Goal: Task Accomplishment & Management: Use online tool/utility

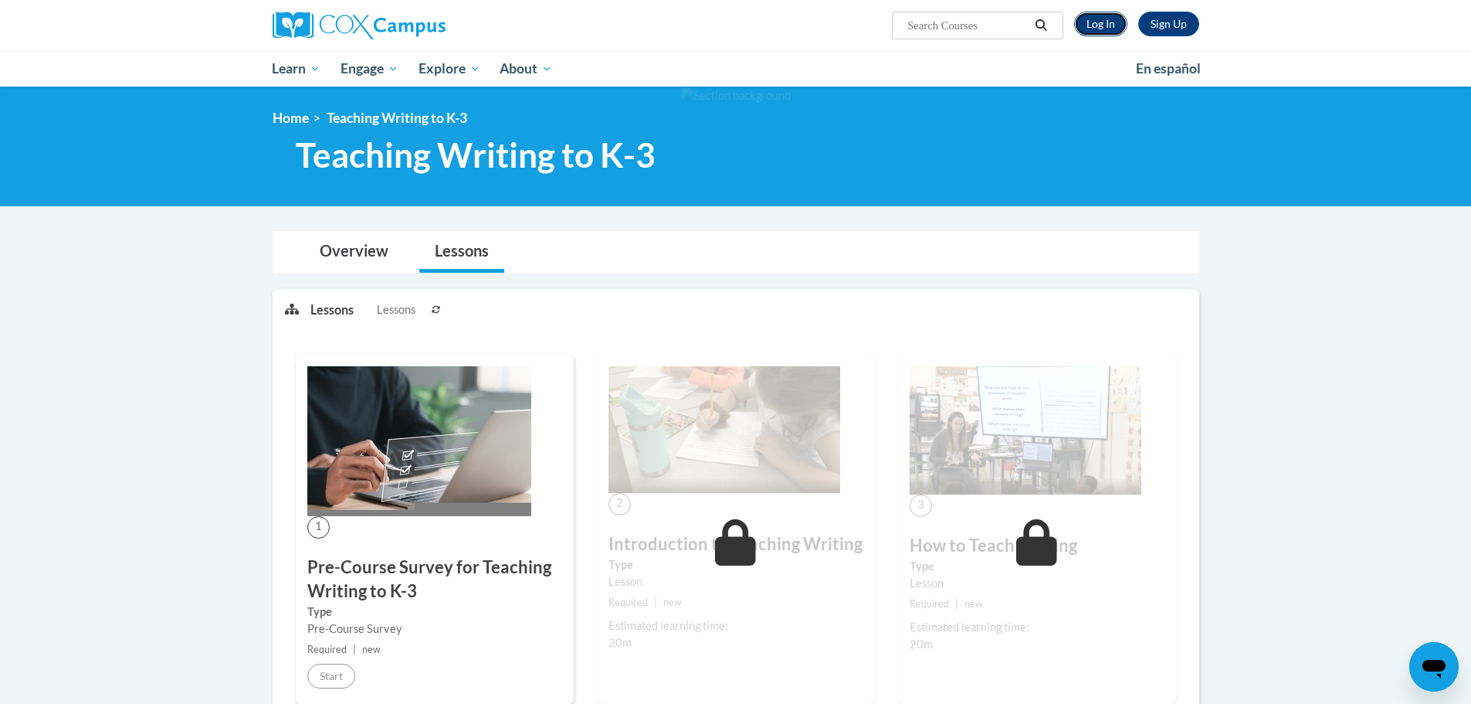
click at [1108, 29] on link "Log In" at bounding box center [1100, 24] width 53 height 25
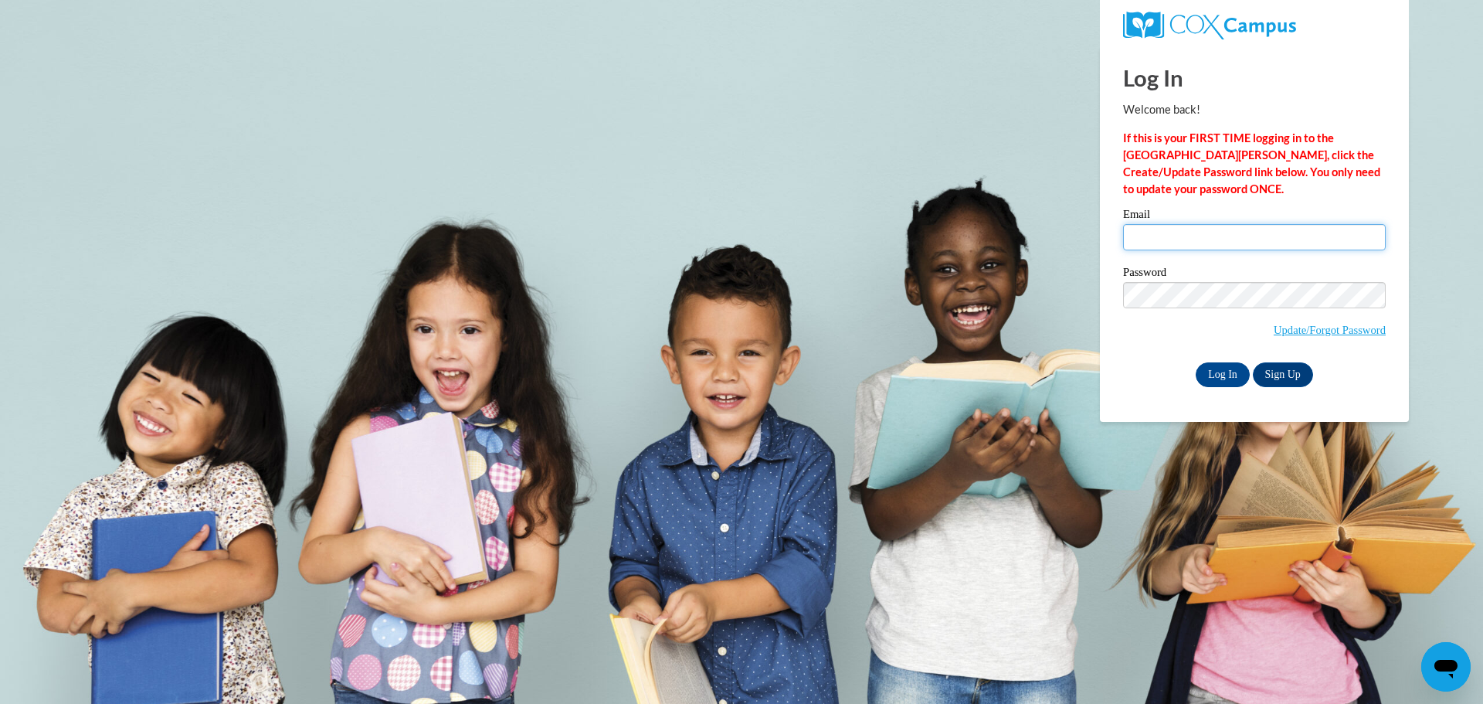
type input "angiewidman77@gmail.com"
click at [1220, 365] on input "Log In" at bounding box center [1223, 374] width 54 height 25
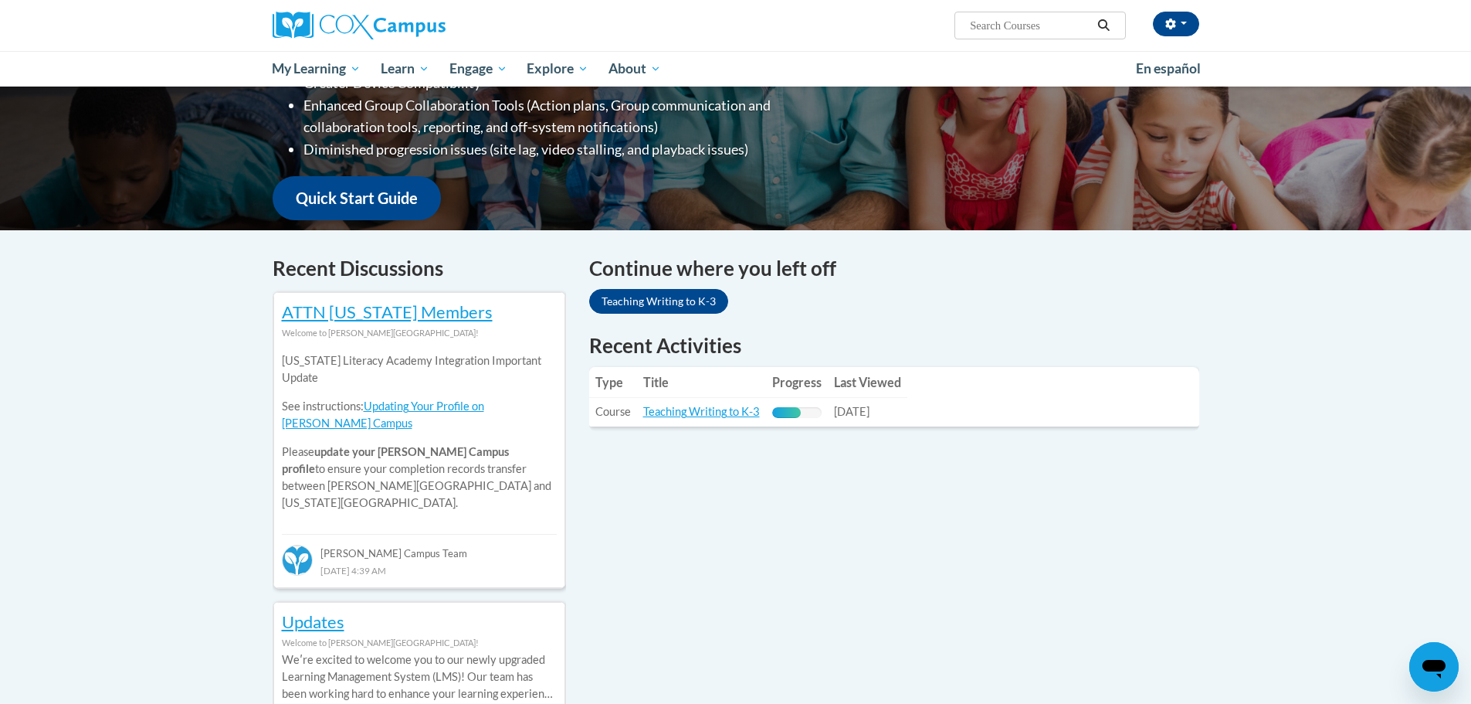
scroll to position [386, 0]
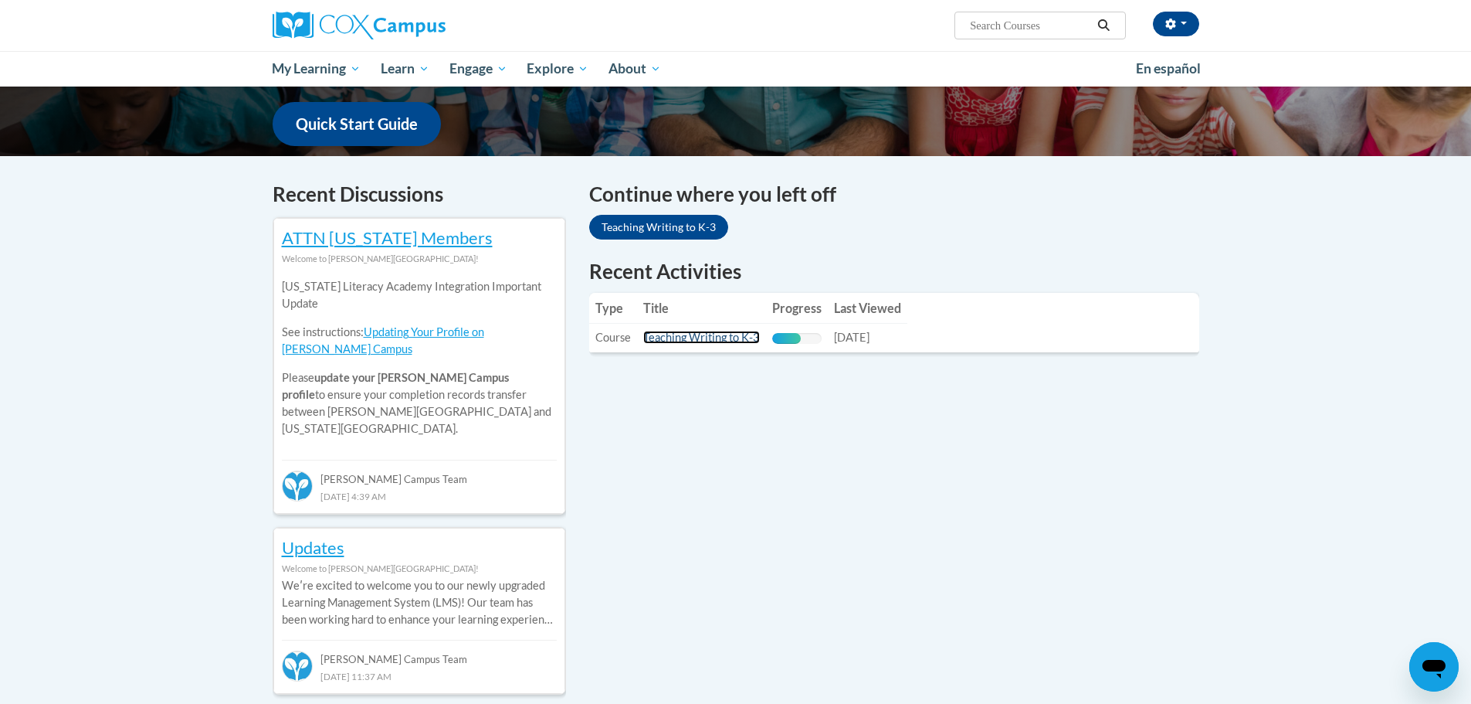
click at [698, 338] on link "Teaching Writing to K-3" at bounding box center [701, 337] width 117 height 13
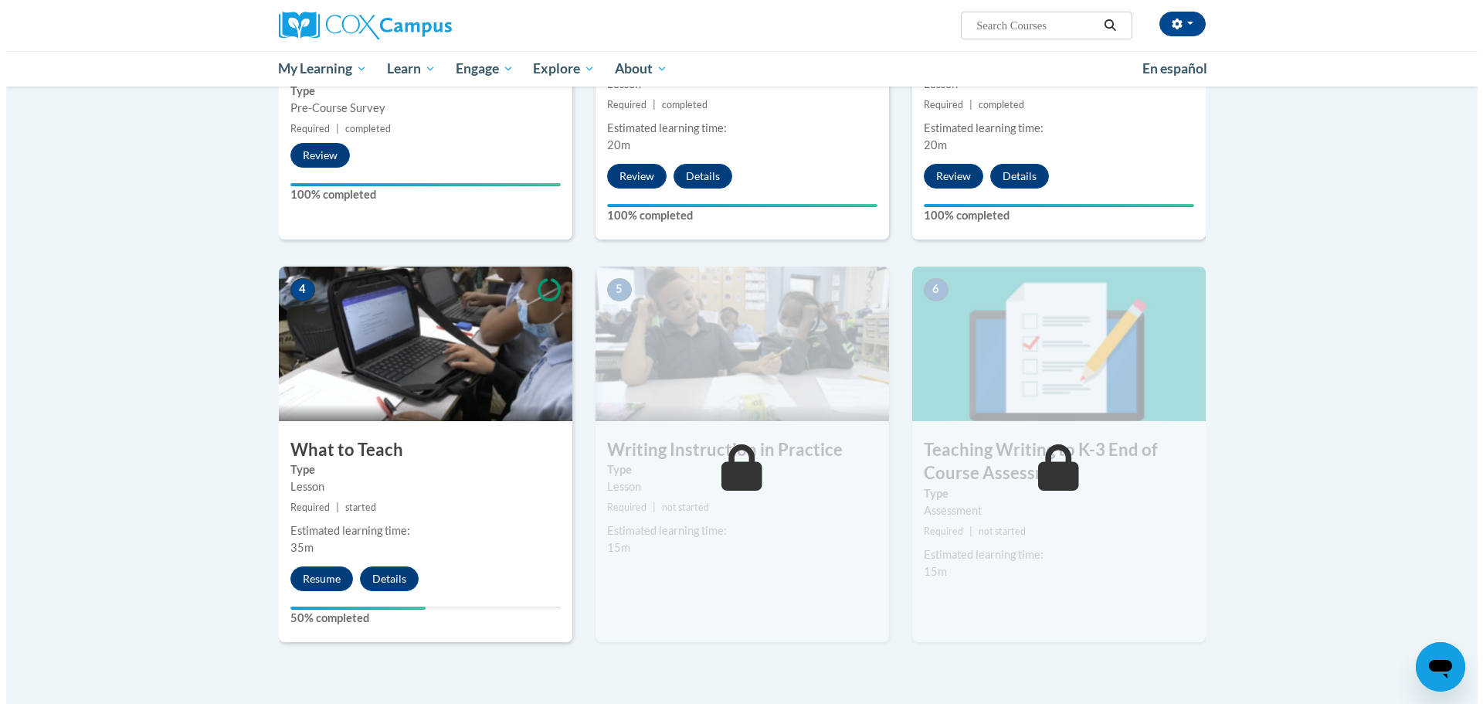
scroll to position [541, 0]
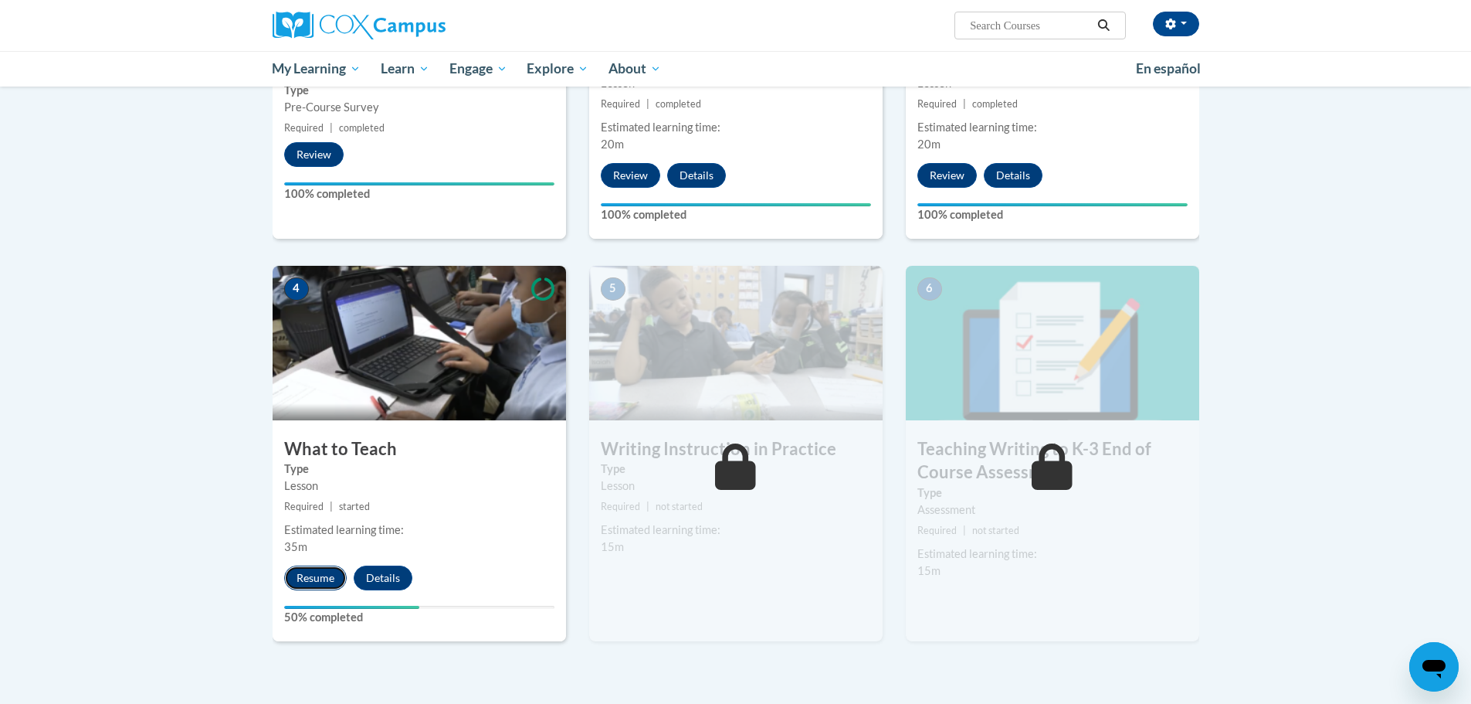
click at [315, 575] on button "Resume" at bounding box center [315, 577] width 63 height 25
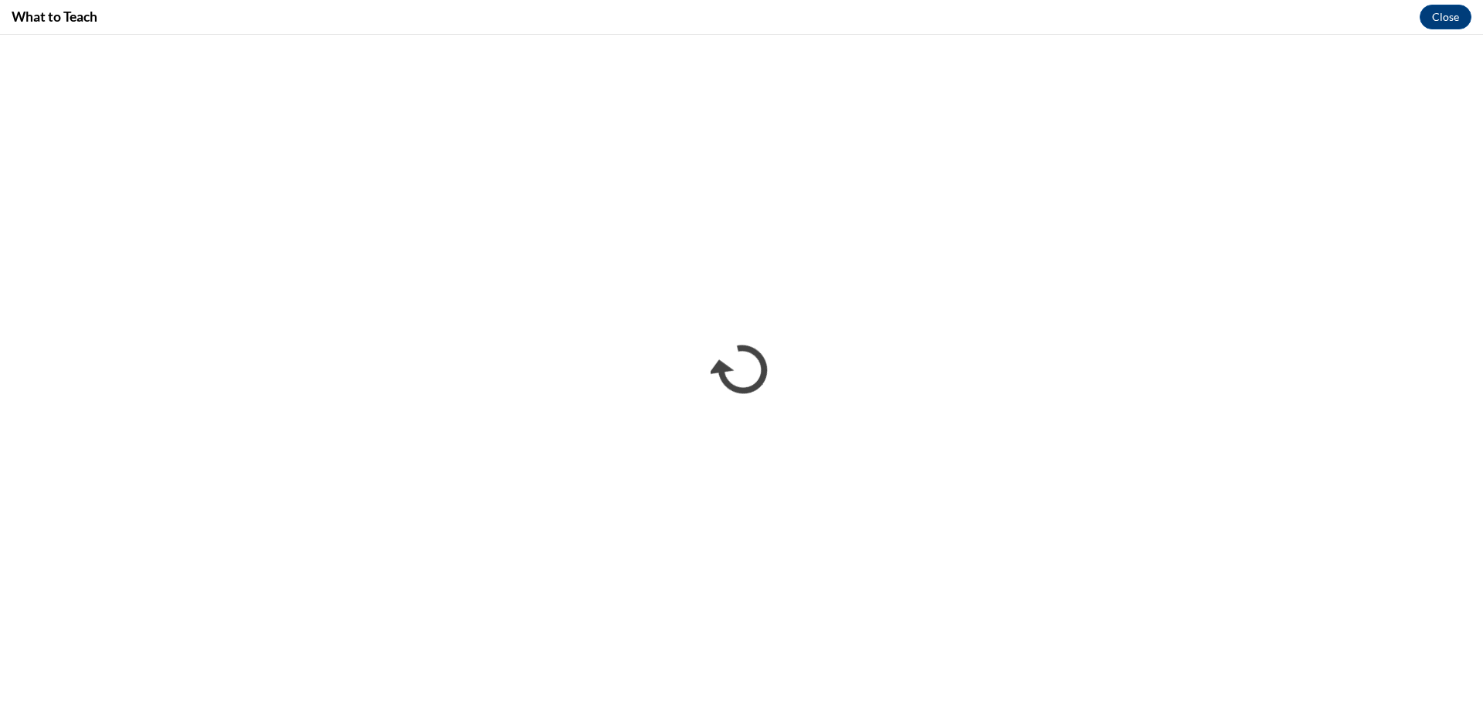
scroll to position [0, 0]
